Goal: Task Accomplishment & Management: Complete application form

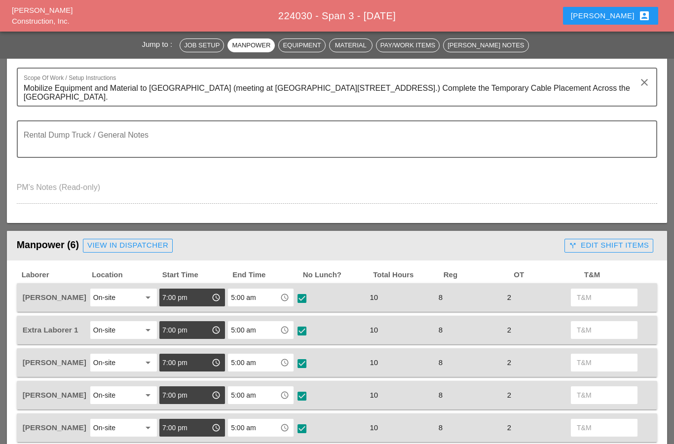
scroll to position [222, 0]
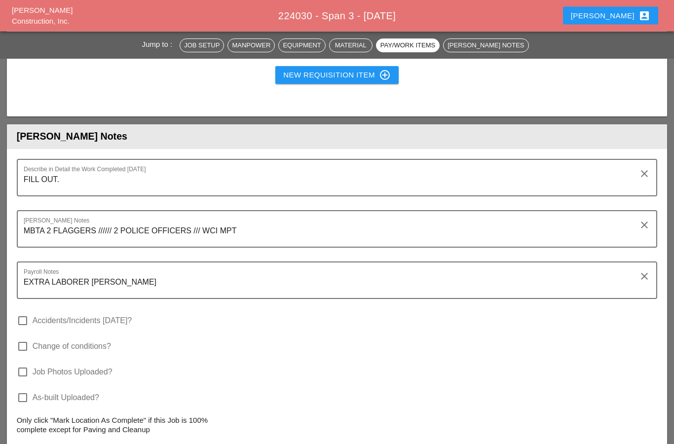
scroll to position [1207, 0]
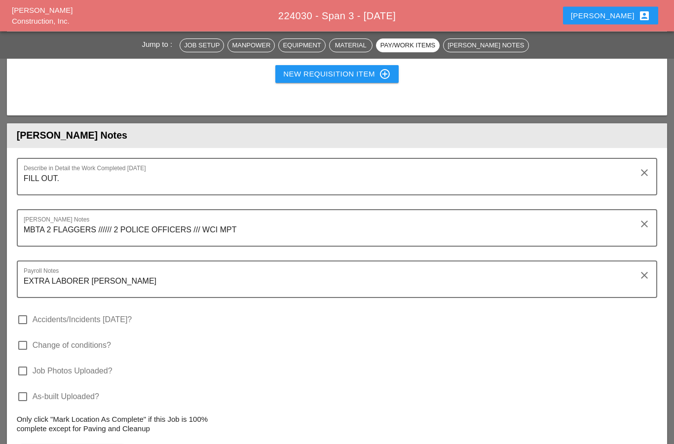
click at [71, 176] on textarea "FILL OUT." at bounding box center [333, 183] width 619 height 24
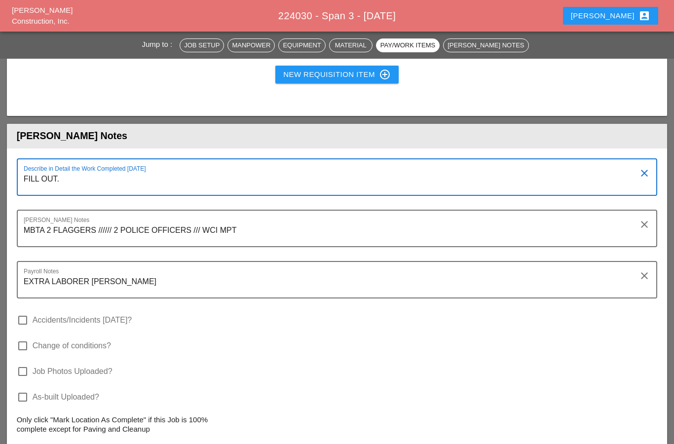
scroll to position [0, 0]
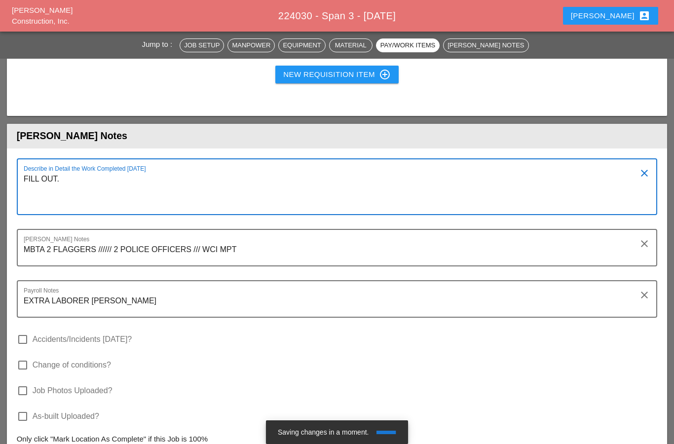
click at [27, 196] on textarea "FILL OUT." at bounding box center [333, 192] width 619 height 43
paste textarea "• West Morland: Arrived at 7:00pm (SPAN 3) 10-8-25. • Manpower: 1 • Supervisor:…"
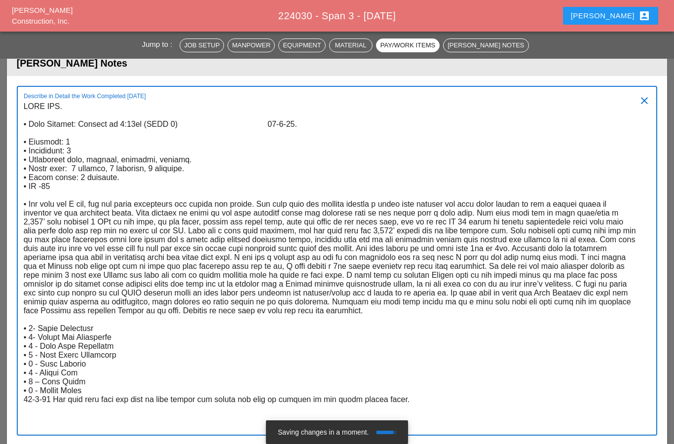
scroll to position [1308, 0]
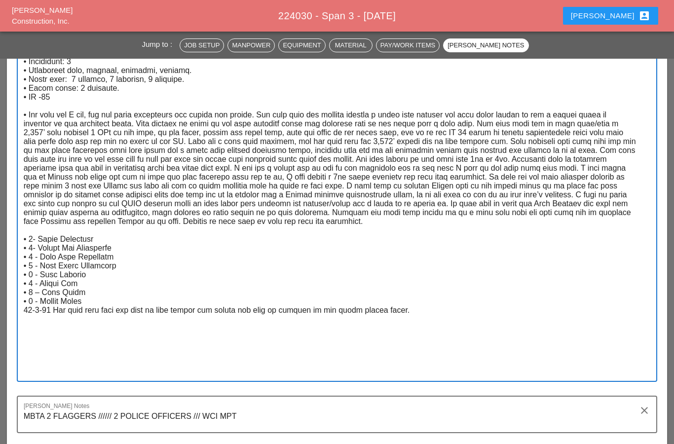
click at [408, 310] on textarea "Describe in Detail the Work Completed Today" at bounding box center [333, 194] width 619 height 371
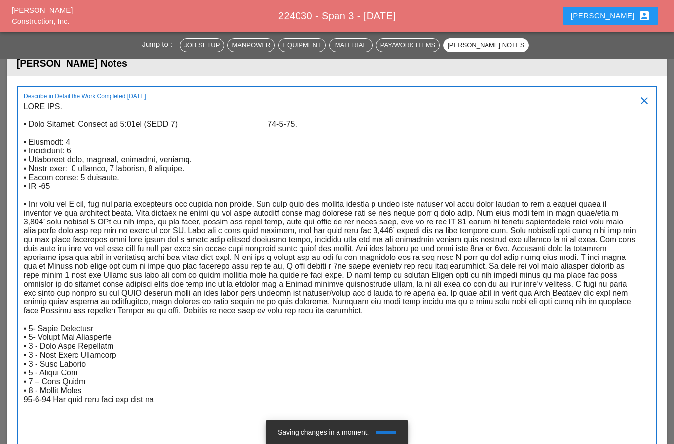
scroll to position [0, 0]
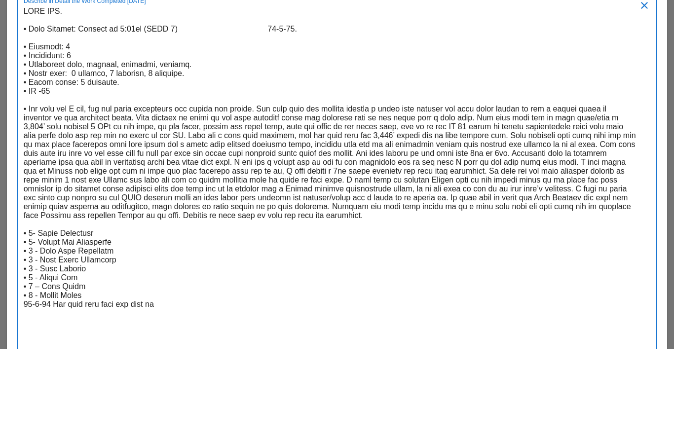
click at [20, 86] on div "Describe in Detail the Work Completed Today clear" at bounding box center [337, 278] width 641 height 385
click at [26, 99] on textarea "Describe in Detail the Work Completed Today" at bounding box center [333, 284] width 619 height 371
click at [27, 99] on textarea "Describe in Detail the Work Completed Today" at bounding box center [333, 284] width 619 height 371
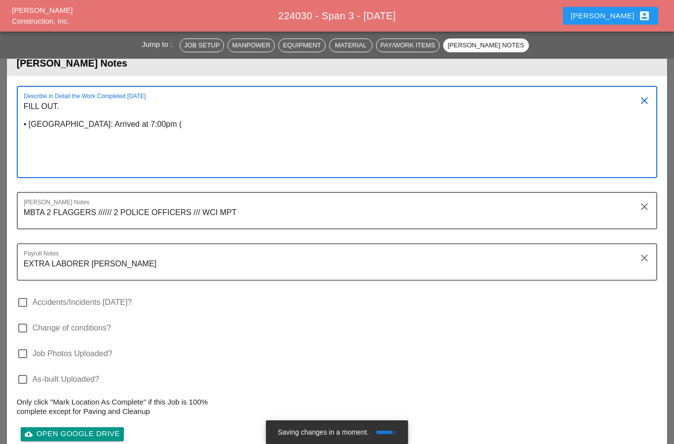
click at [155, 124] on textarea "FILL OUT. • West Morland: Arrived at 7:00pm (" at bounding box center [333, 138] width 619 height 78
click at [155, 123] on textarea "FILL OUT. • West Morland: Arrived at 7:00pm (" at bounding box center [333, 138] width 619 height 78
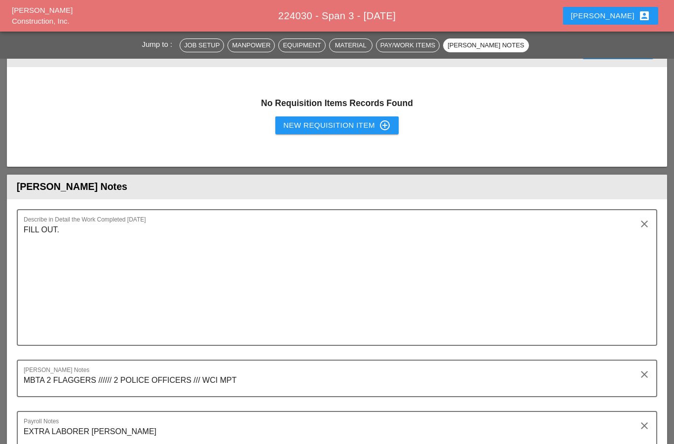
scroll to position [1190, 0]
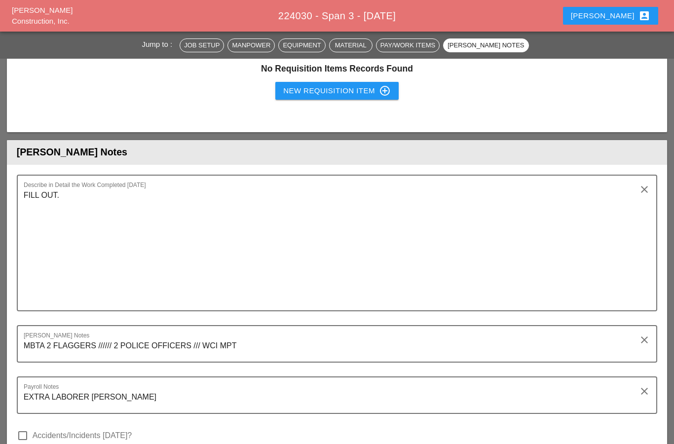
click at [28, 222] on textarea "FILL OUT." at bounding box center [333, 248] width 619 height 123
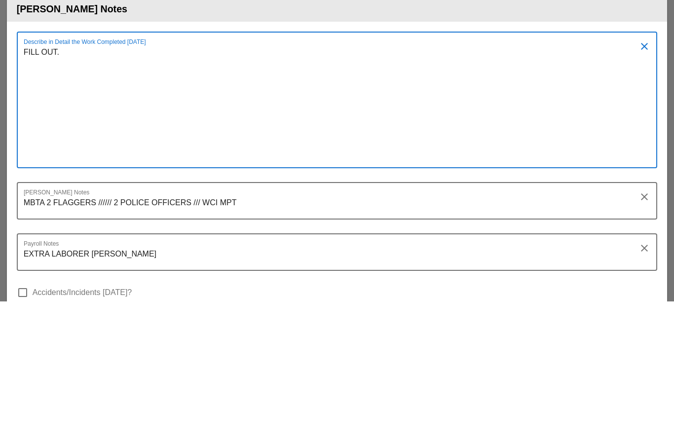
click at [28, 187] on textarea "FILL OUT." at bounding box center [333, 248] width 619 height 123
click at [25, 187] on textarea "FILL OUT." at bounding box center [333, 248] width 619 height 123
click at [27, 187] on textarea "FILL OUT." at bounding box center [333, 248] width 619 height 123
click at [24, 187] on textarea "FILL OUT." at bounding box center [333, 248] width 619 height 123
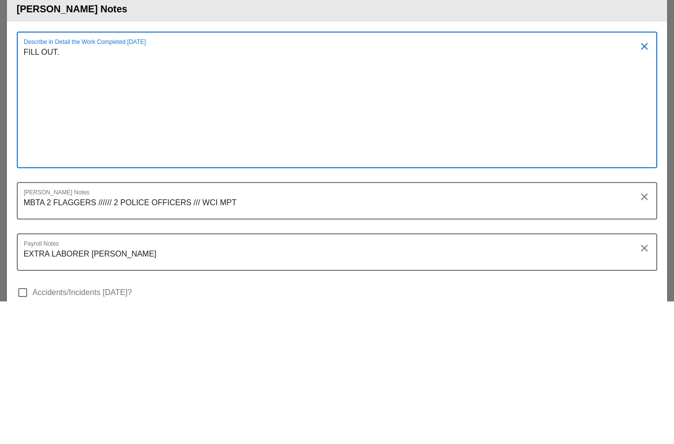
paste textarea "• West Morland: Arrived at 7:00pm (SPAN 3) 10-9-25. • Manpower: 1 • Supervisor:…"
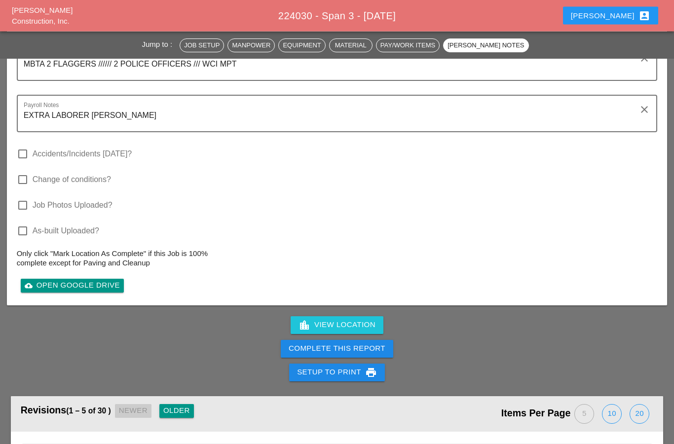
scroll to position [1781, 0]
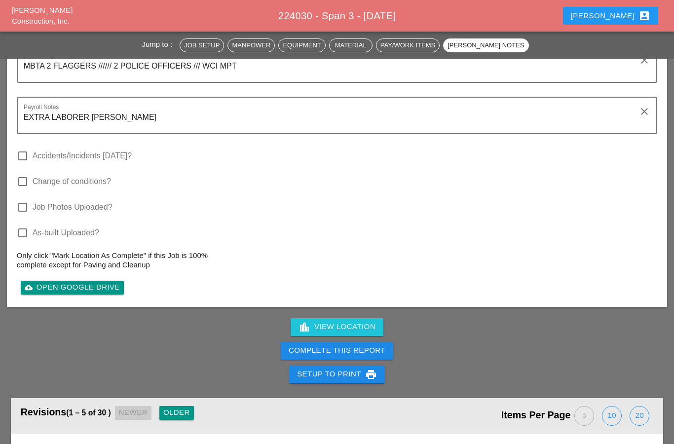
type textarea "FILL OUT. • West Morland: Arrived at 7:00pm (SPAN 3) 10-9-25. • Manpower: 1 • S…"
click at [304, 354] on div "Complete This Report" at bounding box center [336, 350] width 97 height 11
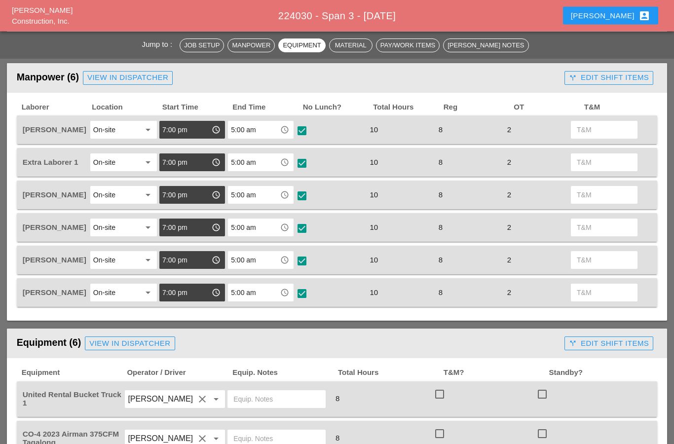
scroll to position [419, 0]
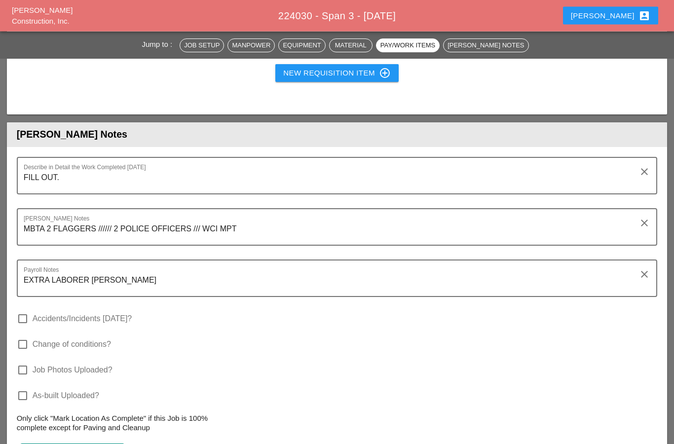
scroll to position [1210, 0]
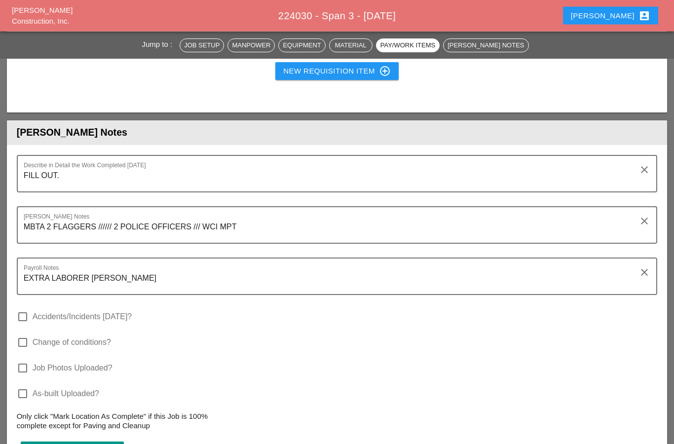
click at [65, 182] on textarea "FILL OUT." at bounding box center [333, 180] width 619 height 24
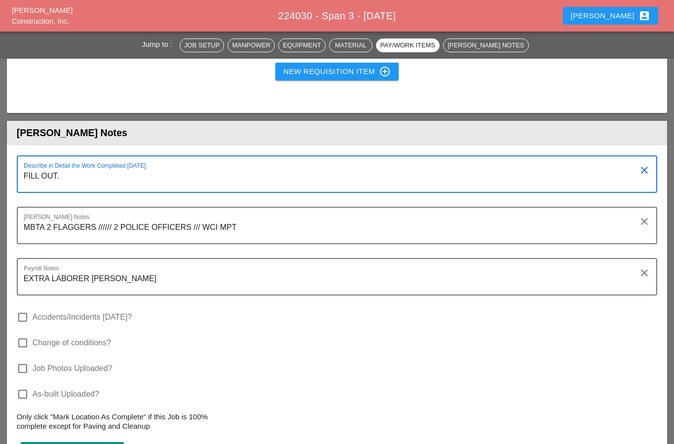
scroll to position [0, 0]
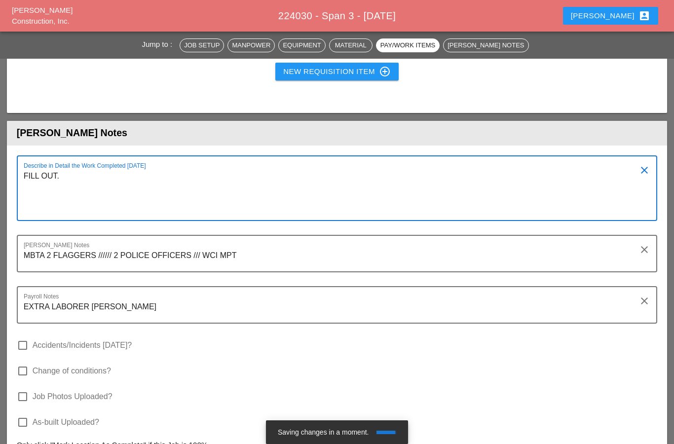
click at [36, 197] on textarea "FILL OUT." at bounding box center [333, 194] width 619 height 52
paste textarea "• Lore Ipsumdo: Sitamet co 3:22ad (ELIT 2) 59-6-32. • Seddoeiu: 6 • Temporinci:…"
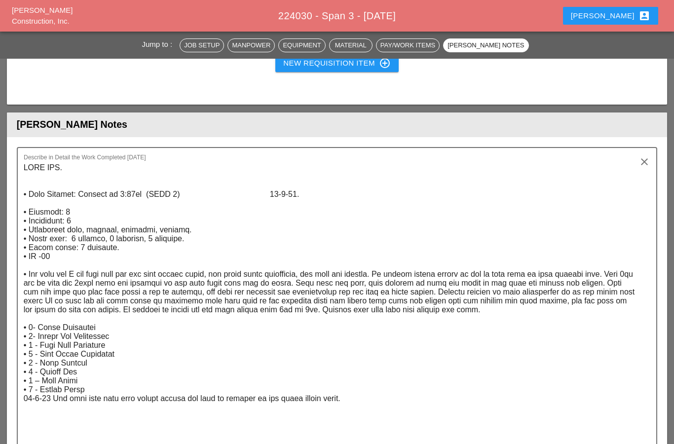
scroll to position [1222, 0]
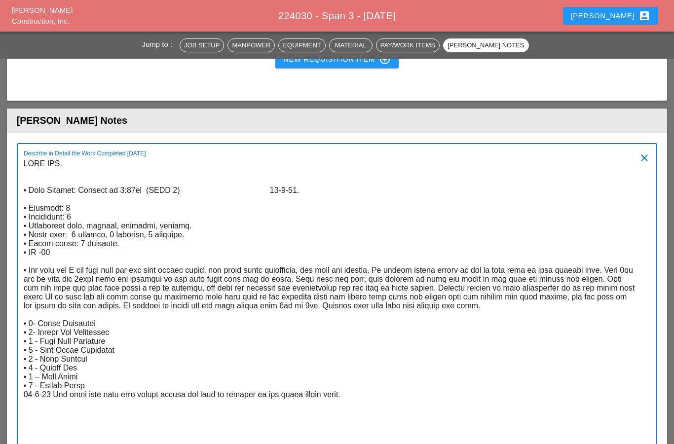
click at [27, 185] on textarea "Describe in Detail the Work Completed Today" at bounding box center [333, 328] width 619 height 345
click at [27, 184] on textarea "Describe in Detail the Work Completed Today" at bounding box center [333, 328] width 619 height 345
click at [20, 175] on div "Describe in Detail the Work Completed Today clear" at bounding box center [337, 322] width 641 height 359
click at [24, 195] on textarea "Describe in Detail the Work Completed Today" at bounding box center [333, 328] width 619 height 345
click at [24, 178] on textarea "Describe in Detail the Work Completed Today" at bounding box center [333, 328] width 619 height 345
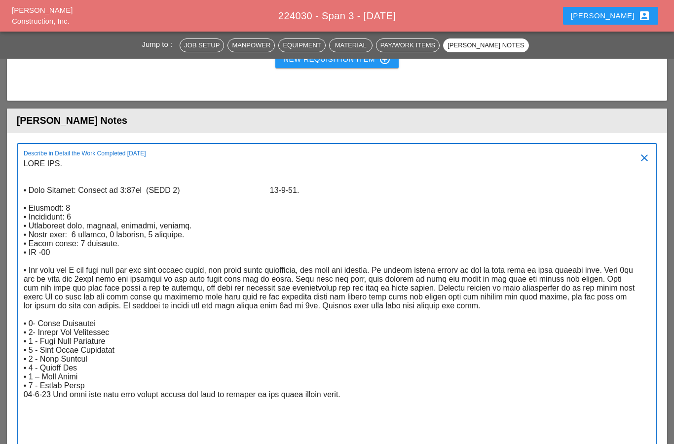
click at [24, 178] on textarea "Describe in Detail the Work Completed Today" at bounding box center [333, 328] width 619 height 345
click at [24, 188] on textarea "Describe in Detail the Work Completed Today" at bounding box center [333, 328] width 619 height 345
click at [29, 194] on textarea "Describe in Detail the Work Completed Today" at bounding box center [333, 328] width 619 height 345
click at [182, 188] on textarea "Describe in Detail the Work Completed Today" at bounding box center [333, 328] width 619 height 345
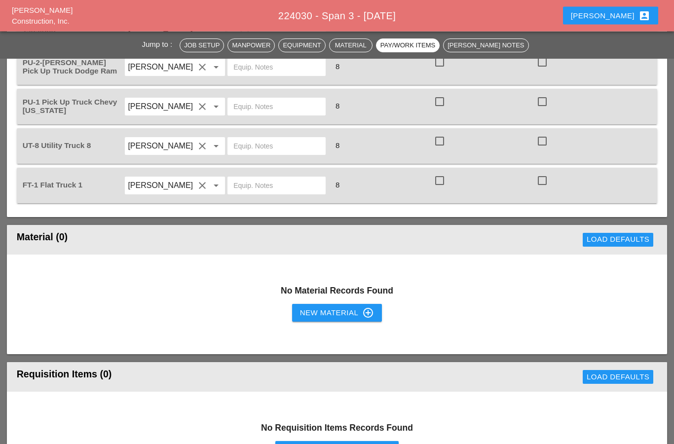
scroll to position [821, 0]
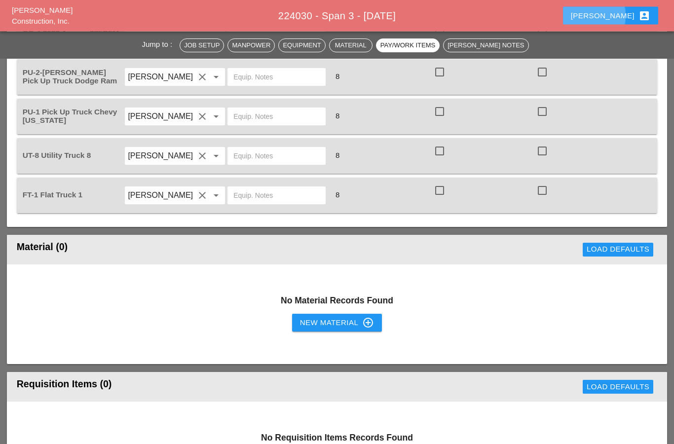
type textarea "FILL OUT."
click at [638, 22] on button "Anthony account_box" at bounding box center [610, 16] width 95 height 18
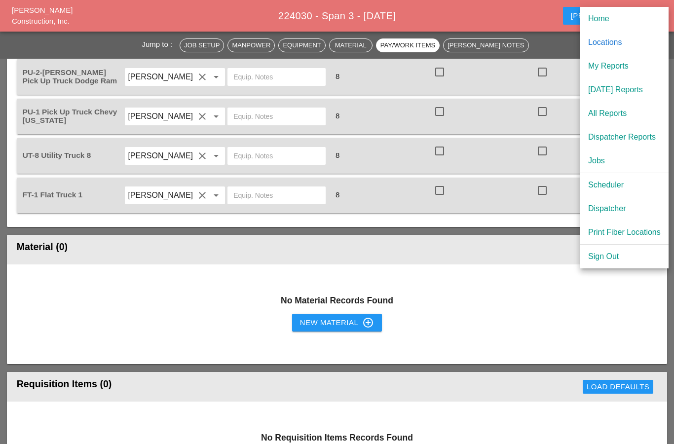
click at [621, 66] on div "My Reports" at bounding box center [624, 66] width 72 height 12
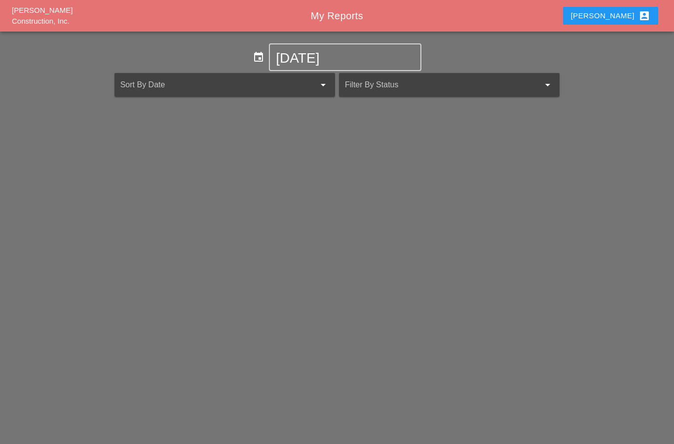
scroll to position [39, 0]
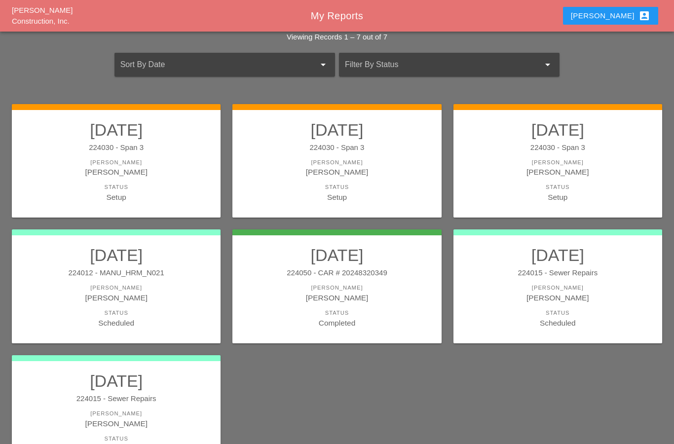
click at [322, 174] on div "[PERSON_NAME]" at bounding box center [336, 171] width 189 height 11
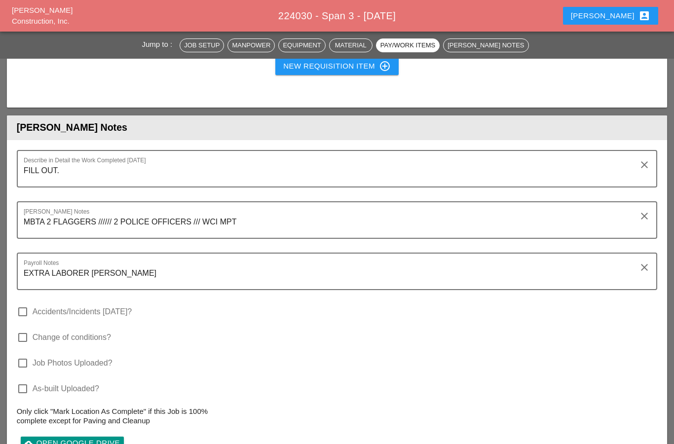
scroll to position [1216, 0]
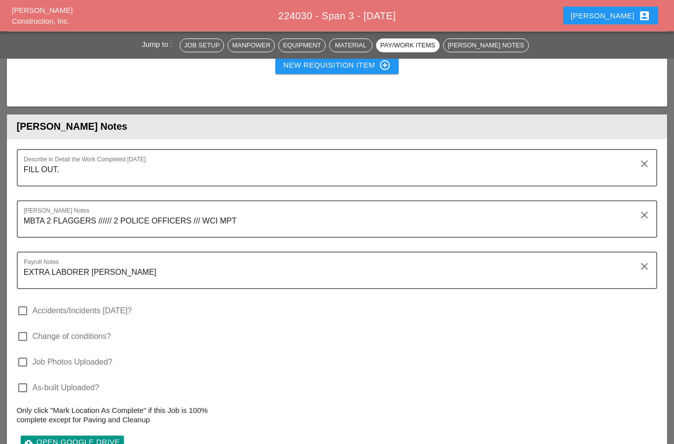
click at [71, 163] on textarea "FILL OUT." at bounding box center [333, 174] width 619 height 24
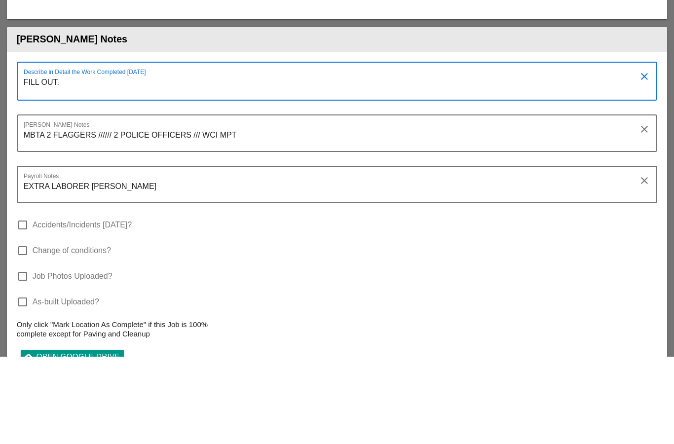
scroll to position [0, 0]
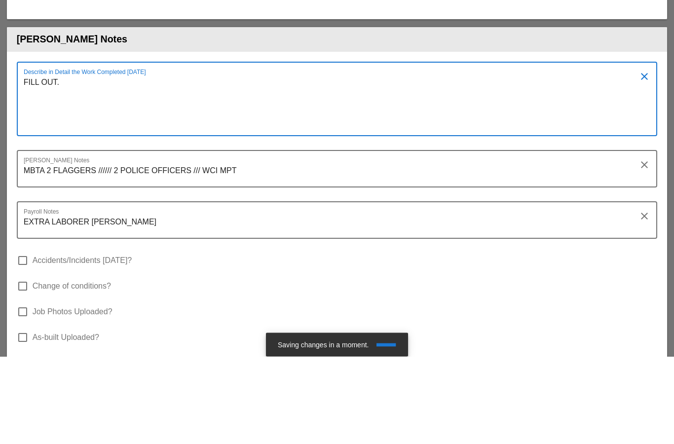
click at [26, 162] on textarea "FILL OUT." at bounding box center [333, 192] width 619 height 61
click at [20, 149] on div "Describe in Detail the Work Completed Today FILL OUT. clear" at bounding box center [337, 186] width 641 height 74
paste textarea "• West Morland: Arrived at 7:00pm (SPAN 3) 10-8-25. • Manpower: 1 • Supervisor:…"
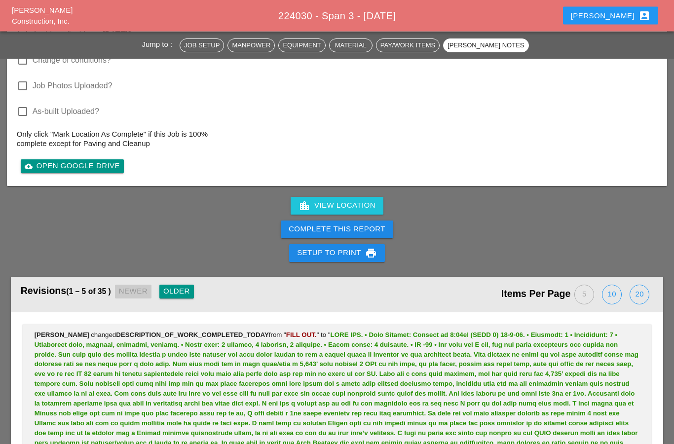
scroll to position [1849, 0]
type textarea "FILL OUT. • West Morland: Arrived at 7:00pm (SPAN 3) 10-8-25. • Manpower: 1 • S…"
click at [308, 229] on div "Complete This Report" at bounding box center [336, 228] width 97 height 11
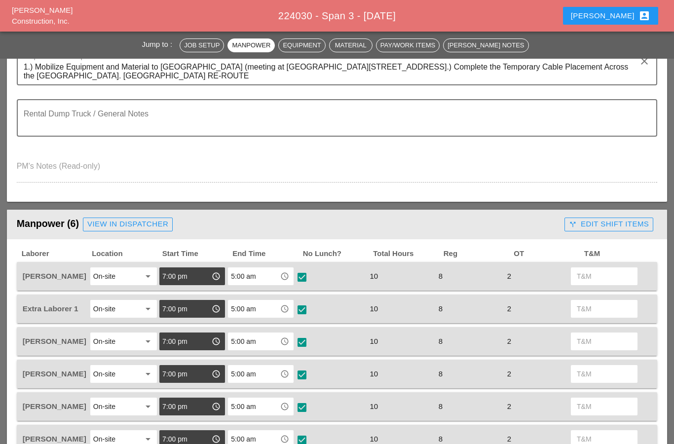
scroll to position [265, 0]
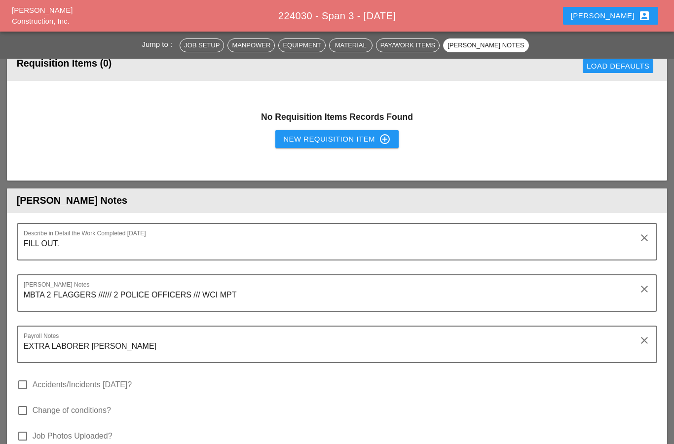
click at [76, 245] on textarea "FILL OUT." at bounding box center [333, 248] width 619 height 24
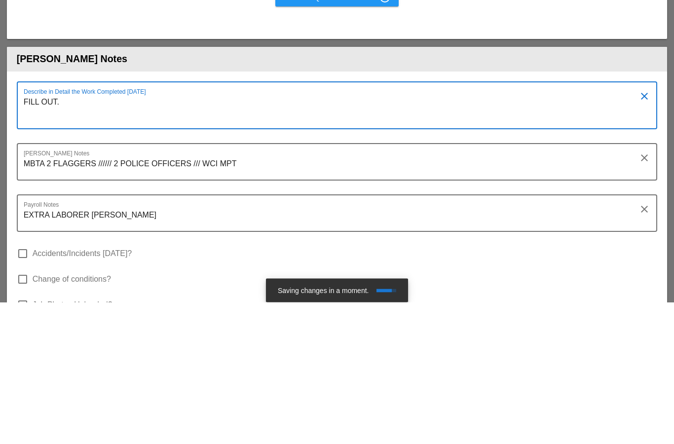
type textarea "FILL OUT."
click at [244, 298] on textarea "MBTA 2 FLAGGERS ////// 2 POLICE OFFICERS /// WCI MPT" at bounding box center [333, 310] width 619 height 24
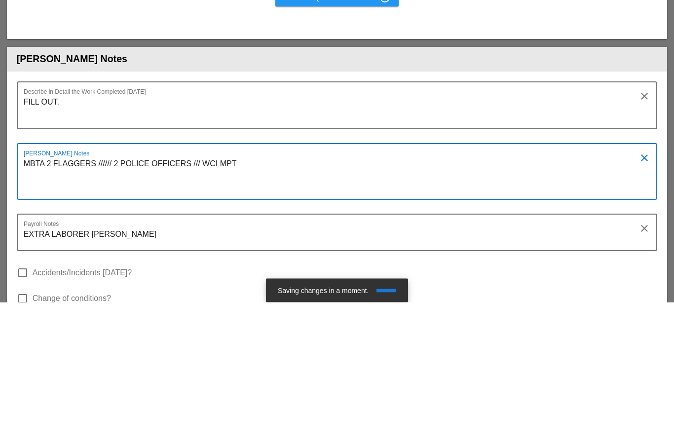
click at [25, 298] on textarea "MBTA 2 FLAGGERS ////// 2 POLICE OFFICERS /// WCI MPT" at bounding box center [333, 319] width 619 height 43
paste textarea "• West Morland: Arrived at 9:00pm (SPAN 3) 10-6-25. • Manpower: 1 • Supervisor:…"
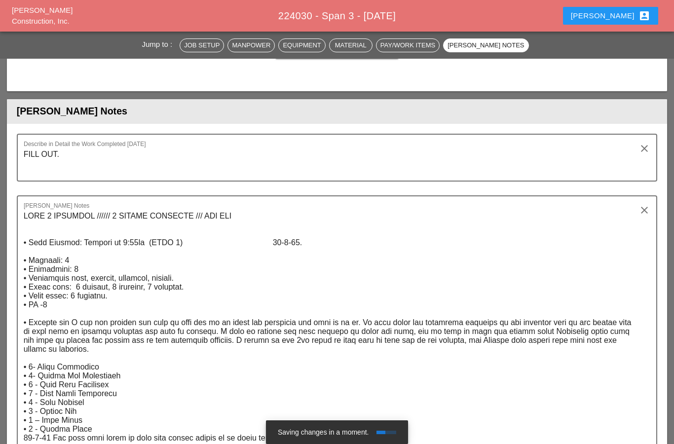
click at [35, 225] on textarea "Foreman's Notes" at bounding box center [333, 367] width 619 height 318
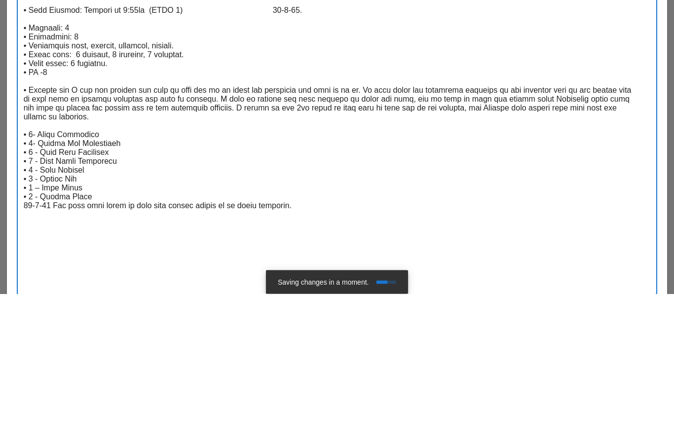
click at [206, 126] on textarea "Foreman's Notes" at bounding box center [333, 285] width 619 height 318
click at [332, 126] on textarea "Foreman's Notes" at bounding box center [333, 285] width 619 height 318
click at [333, 126] on textarea "Foreman's Notes" at bounding box center [333, 285] width 619 height 318
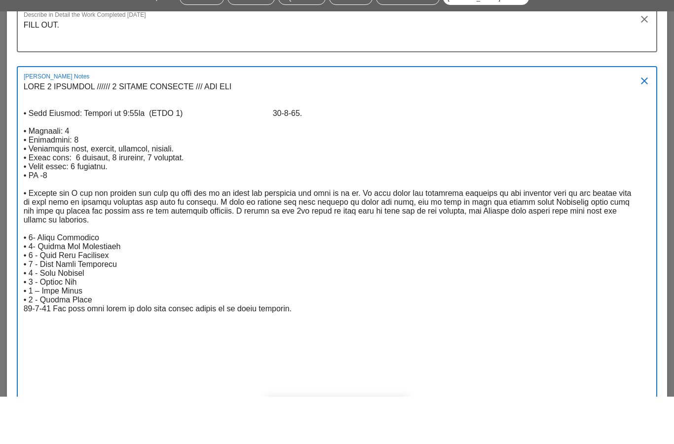
click at [357, 126] on textarea "Foreman's Notes" at bounding box center [333, 285] width 619 height 318
click at [356, 126] on textarea "Foreman's Notes" at bounding box center [333, 285] width 619 height 318
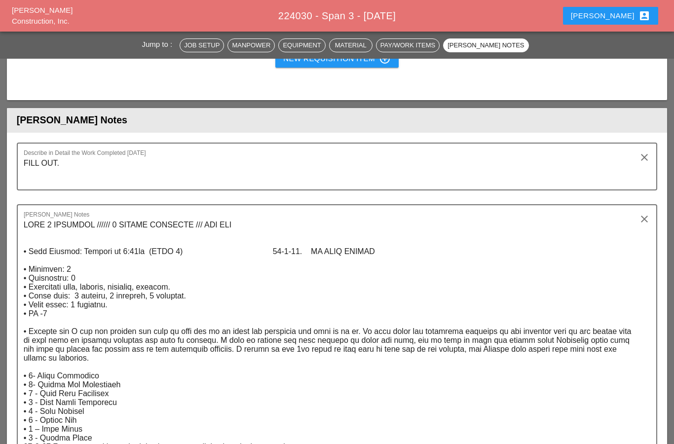
scroll to position [1217, 0]
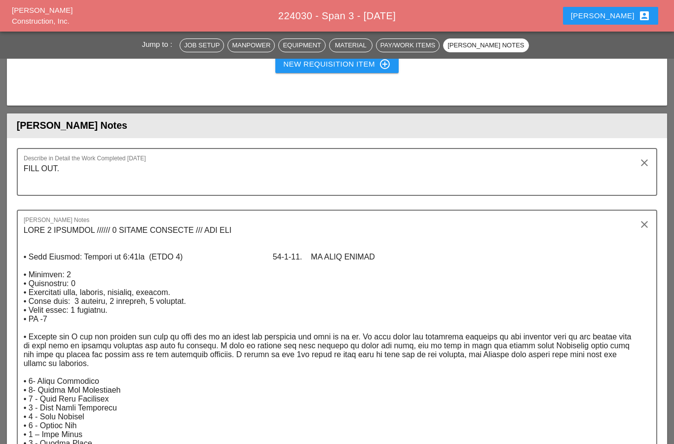
type textarea "MBTA 2 FLAGGERS ////// 2 POLICE OFFICERS /// WCI MPT • West Morland: Arrived at…"
click at [80, 170] on textarea "FILL OUT." at bounding box center [333, 178] width 619 height 34
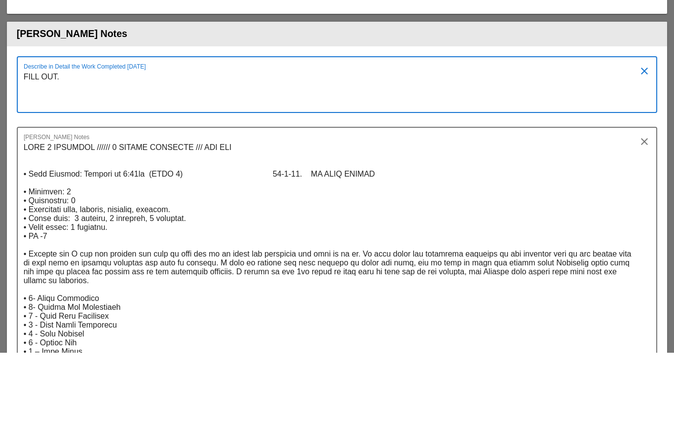
scroll to position [0, 0]
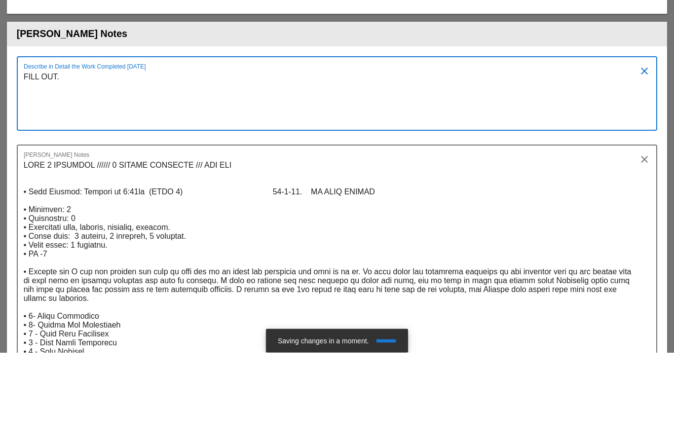
click at [24, 161] on textarea "FILL OUT." at bounding box center [333, 191] width 619 height 61
paste textarea "• West Morland: Arrived at 9:00pm (SPAN 3) 10-7-25. • Manpower: 1 • Supervisor:…"
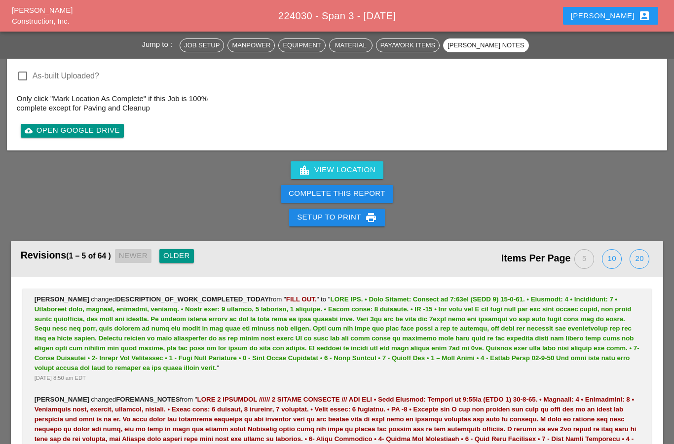
scroll to position [2104, 0]
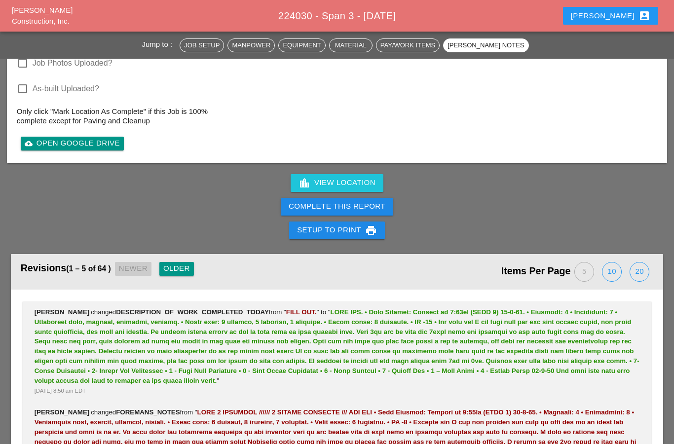
type textarea "FILL OUT. • West Morland: Arrived at 9:00pm (SPAN 3) 10-7-25. • Manpower: 1 • S…"
click at [306, 209] on div "Complete This Report" at bounding box center [336, 206] width 97 height 11
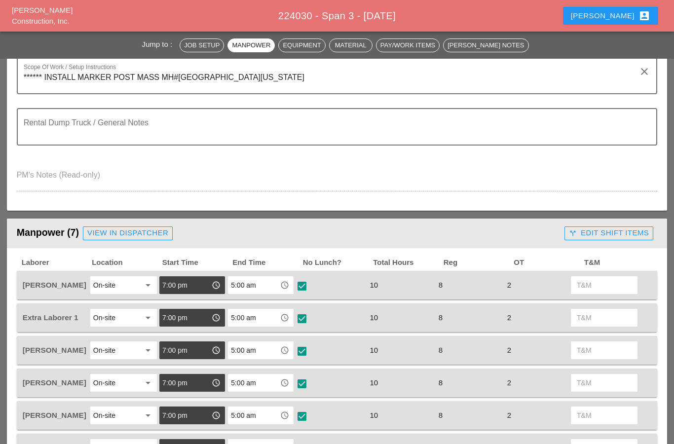
scroll to position [262, 0]
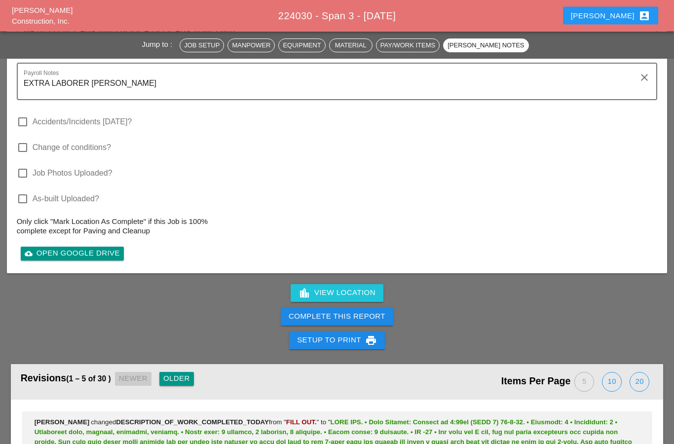
scroll to position [1815, 0]
click at [307, 311] on div "Complete This Report" at bounding box center [336, 316] width 97 height 11
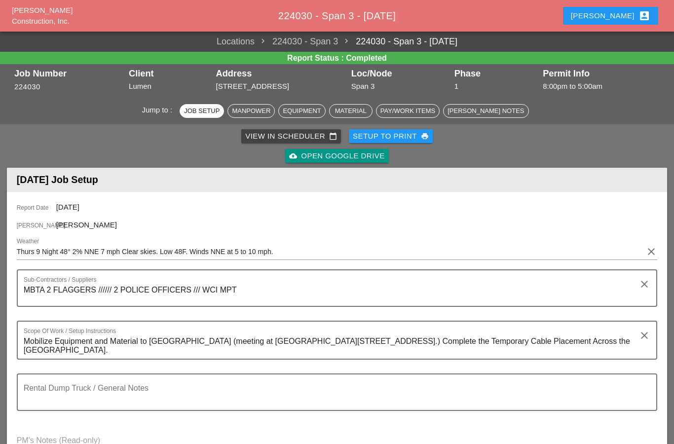
scroll to position [4, 0]
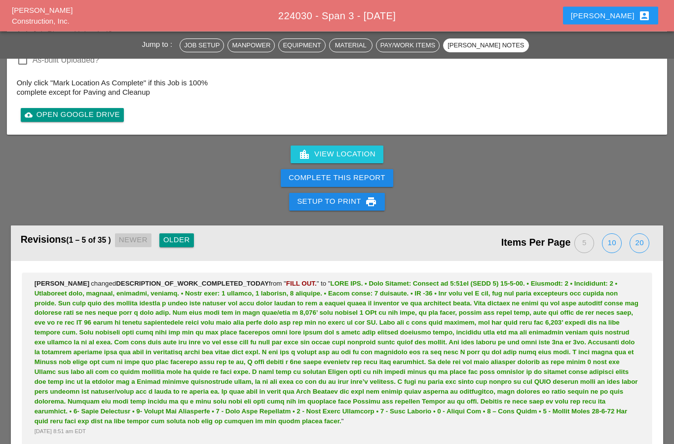
scroll to position [1900, 0]
click at [307, 176] on div "Complete This Report" at bounding box center [336, 177] width 97 height 11
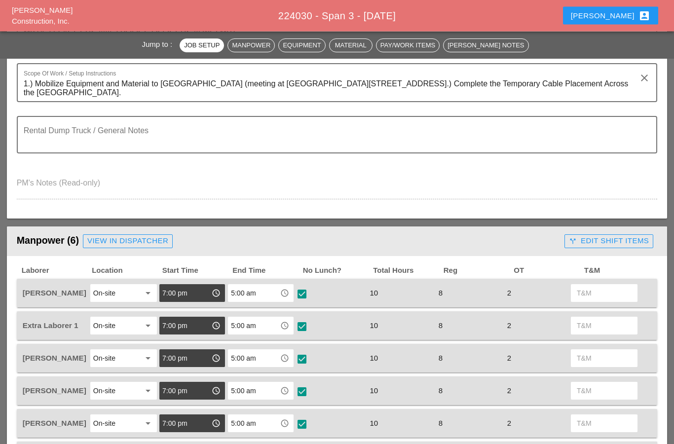
scroll to position [0, 0]
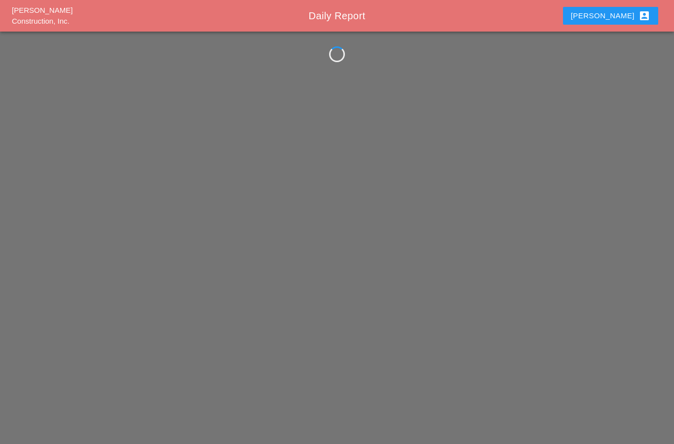
click at [302, 205] on div "[PERSON_NAME] Construction, Inc. Daily Report [PERSON_NAME] account_box" at bounding box center [337, 222] width 674 height 444
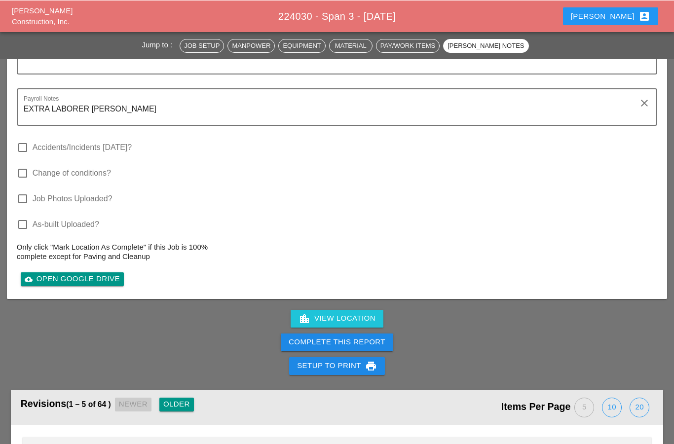
click at [298, 343] on div "Complete This Report" at bounding box center [336, 341] width 97 height 11
